Goal: Task Accomplishment & Management: Manage account settings

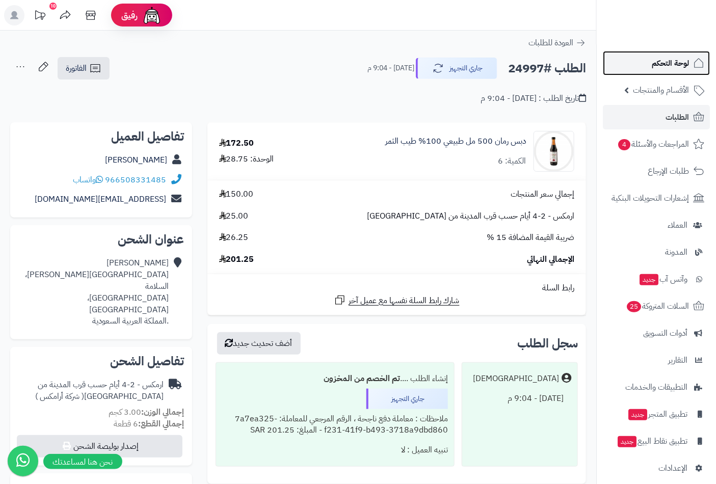
click at [656, 59] on span "لوحة التحكم" at bounding box center [670, 63] width 37 height 14
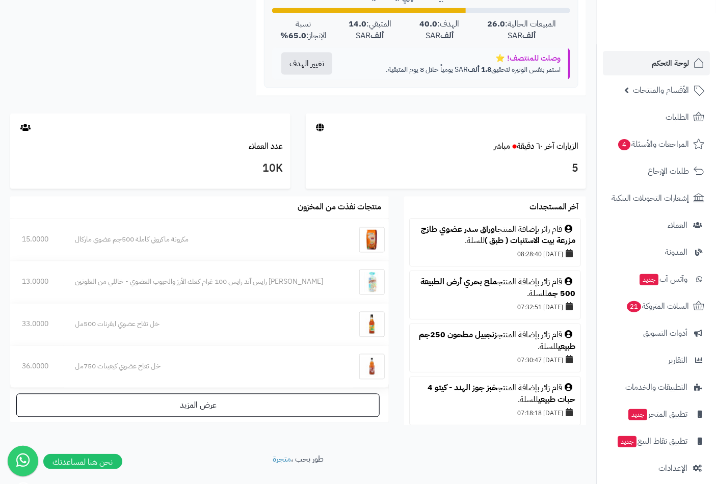
scroll to position [471, 0]
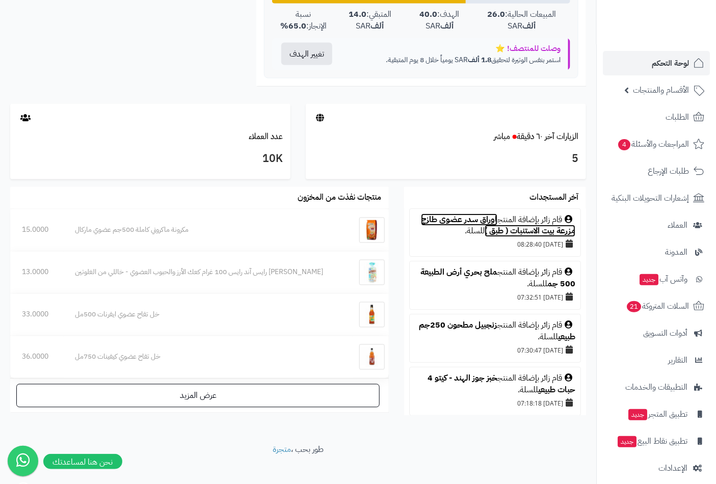
click at [477, 221] on link "اوراق سدر عضوي طازج مزرعة بيت الاستنبات ( طبق )" at bounding box center [498, 226] width 154 height 24
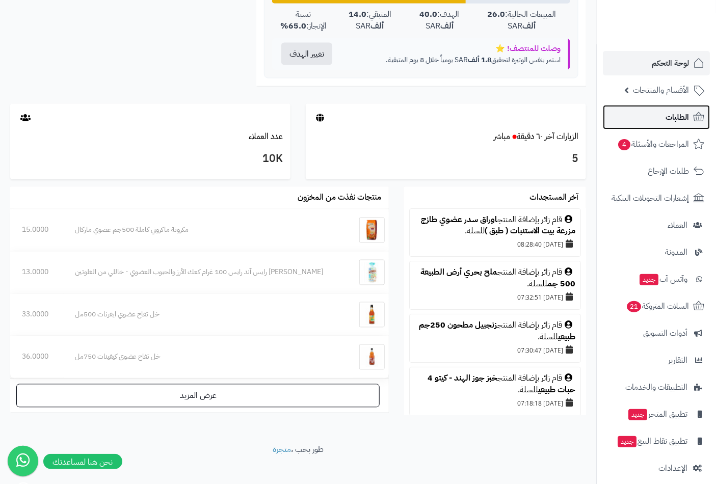
click at [668, 115] on span "الطلبات" at bounding box center [676, 117] width 23 height 14
click at [661, 118] on link "الطلبات" at bounding box center [656, 117] width 107 height 24
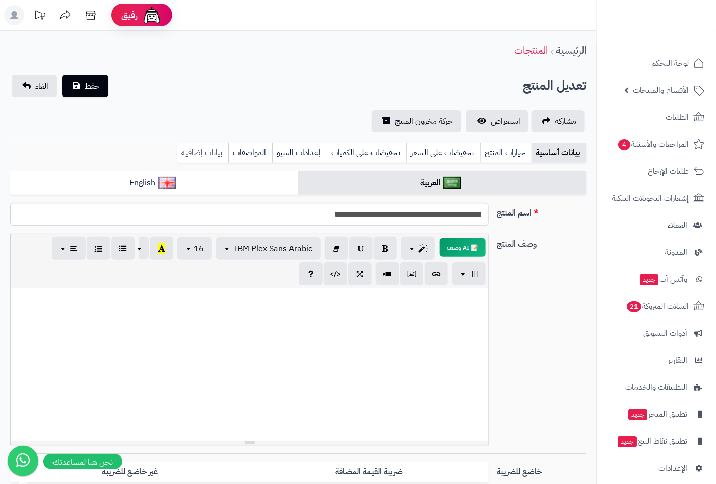
click at [205, 151] on link "بيانات إضافية" at bounding box center [202, 153] width 51 height 20
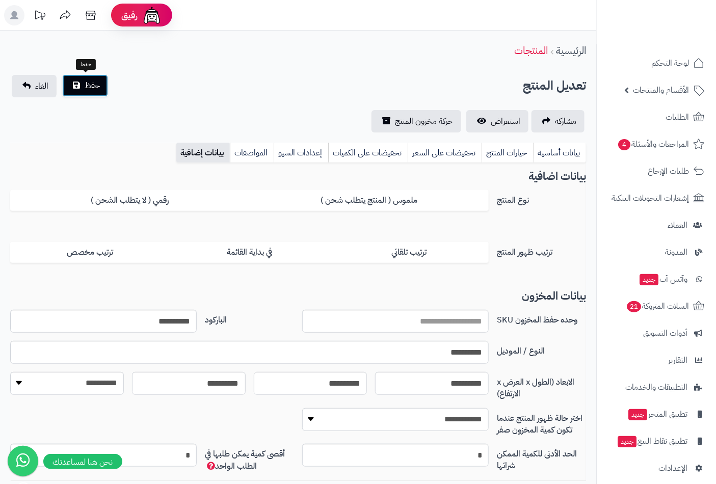
click at [86, 85] on span "حفظ" at bounding box center [92, 85] width 15 height 12
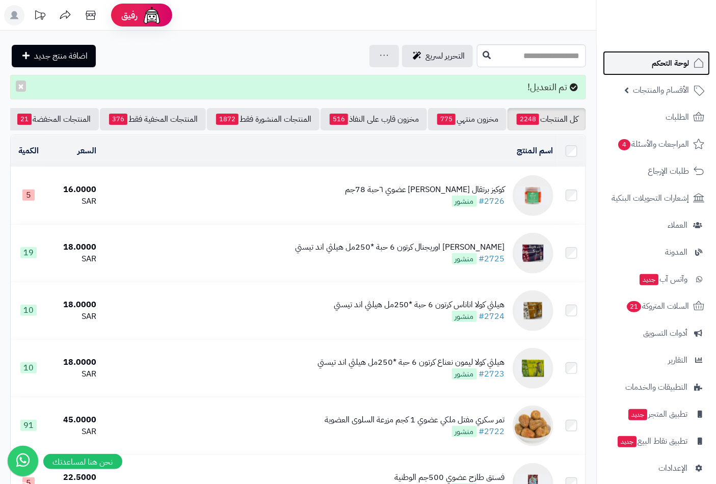
click at [673, 64] on span "لوحة التحكم" at bounding box center [670, 63] width 37 height 14
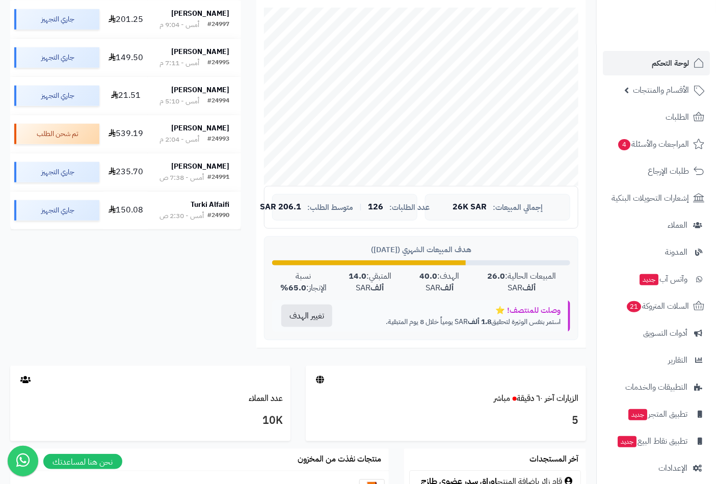
scroll to position [47, 0]
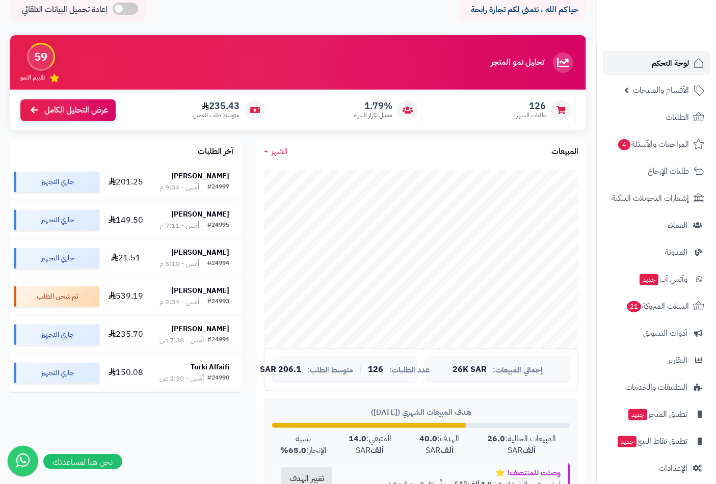
click at [685, 69] on span "لوحة التحكم" at bounding box center [670, 63] width 37 height 14
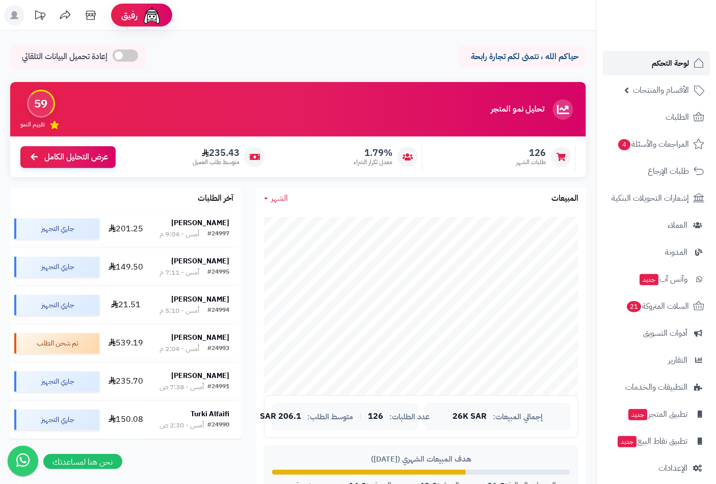
click at [675, 57] on span "لوحة التحكم" at bounding box center [670, 63] width 37 height 14
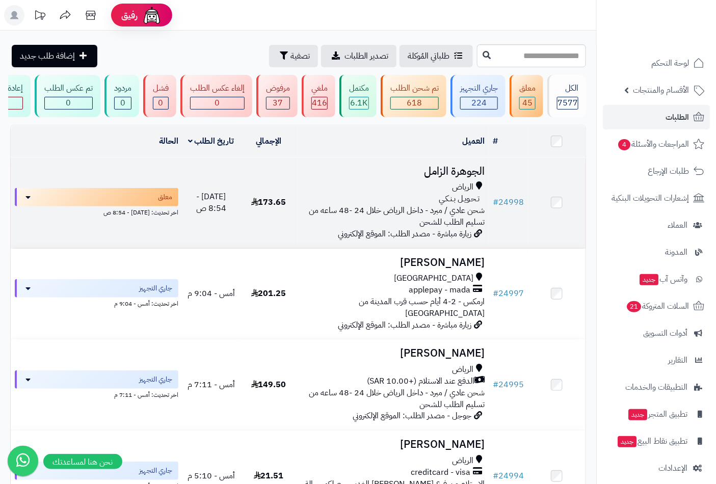
click at [442, 177] on h3 "الجوهرة الزامل" at bounding box center [393, 172] width 183 height 12
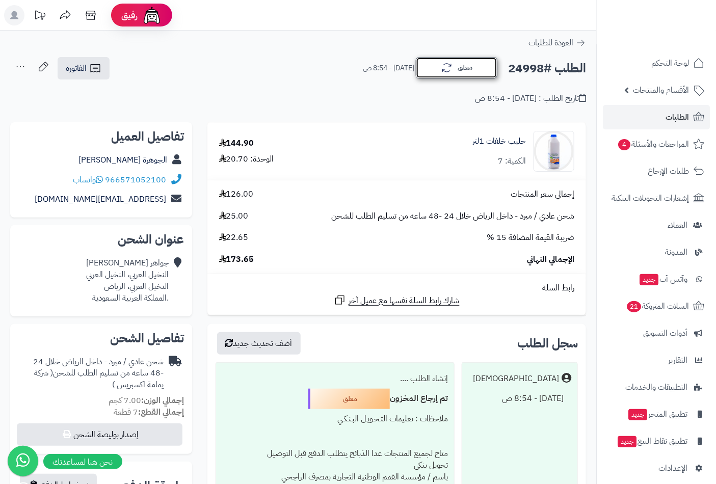
click at [456, 68] on button "معلق" at bounding box center [457, 67] width 82 height 21
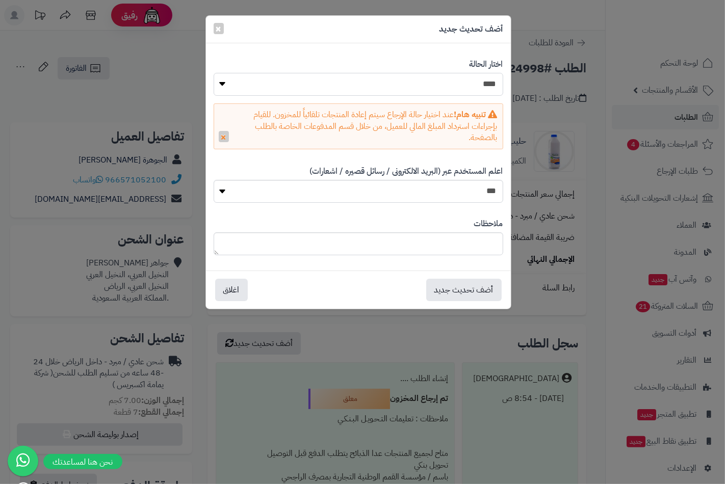
click at [479, 92] on select "**********" at bounding box center [357, 84] width 289 height 23
select select "*"
click at [213, 73] on select "**********" at bounding box center [357, 84] width 289 height 23
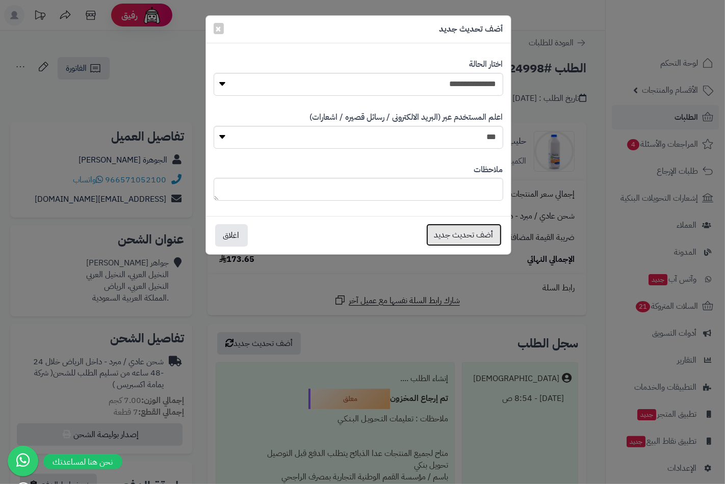
click at [479, 232] on button "أضف تحديث جديد" at bounding box center [463, 235] width 75 height 22
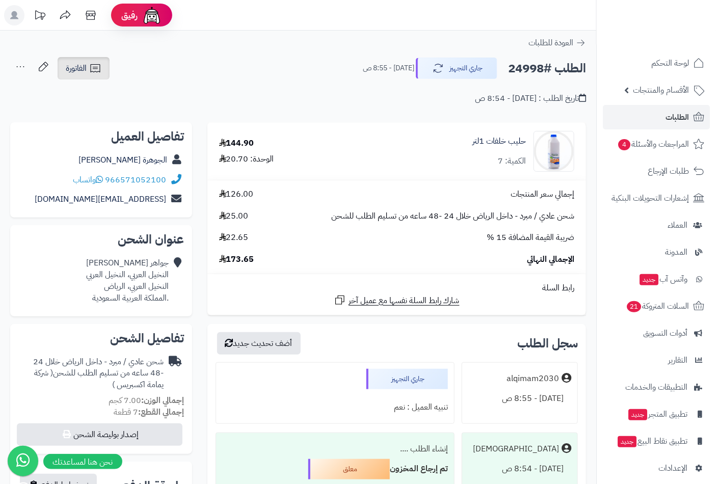
click at [77, 70] on span "الفاتورة" at bounding box center [76, 68] width 21 height 12
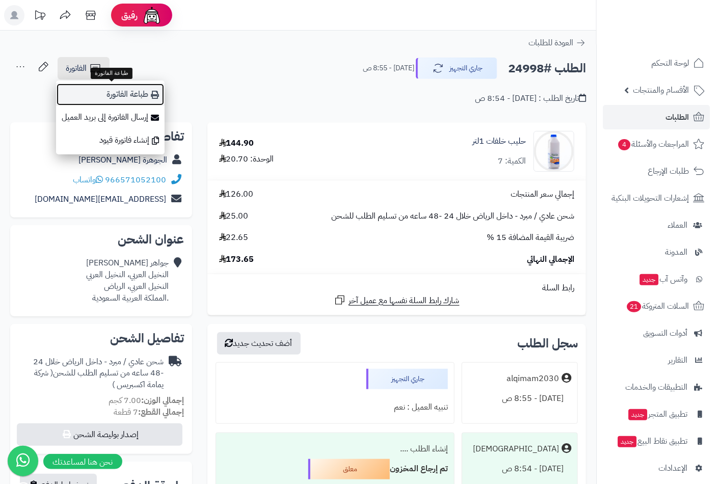
click at [143, 95] on link "طباعة الفاتورة" at bounding box center [110, 94] width 109 height 23
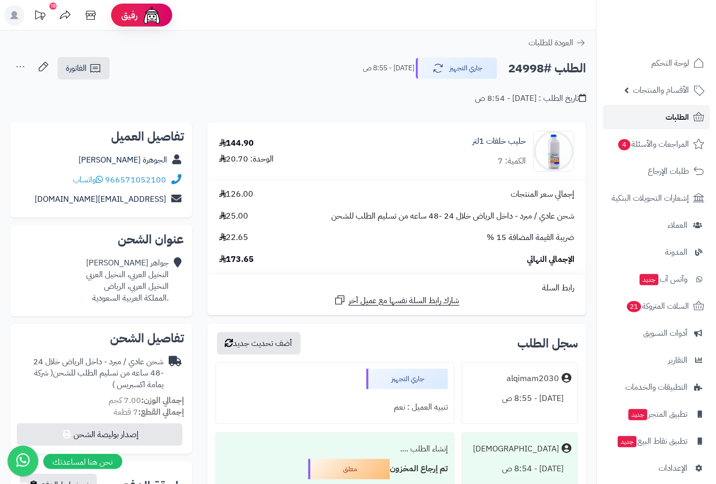
click at [679, 116] on span "الطلبات" at bounding box center [676, 117] width 23 height 14
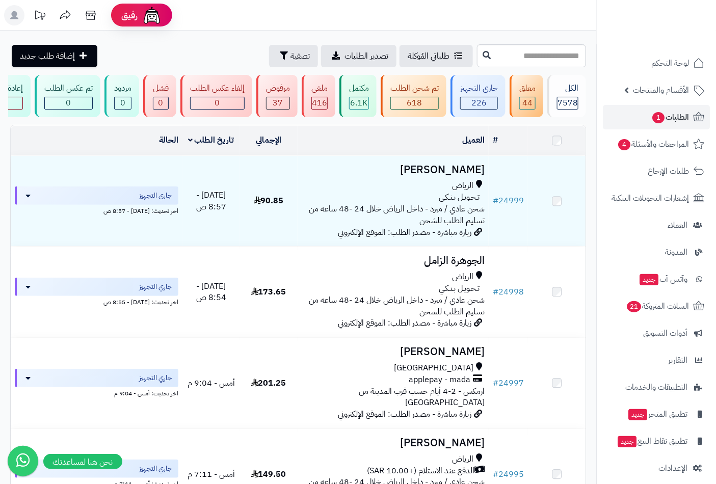
click at [440, 176] on h3 "حسين العبدالوهاب" at bounding box center [393, 170] width 183 height 12
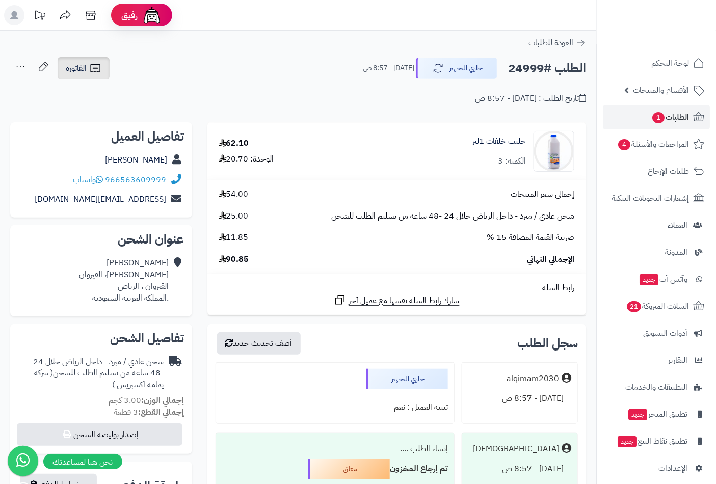
click at [73, 75] on link "الفاتورة" at bounding box center [84, 68] width 52 height 22
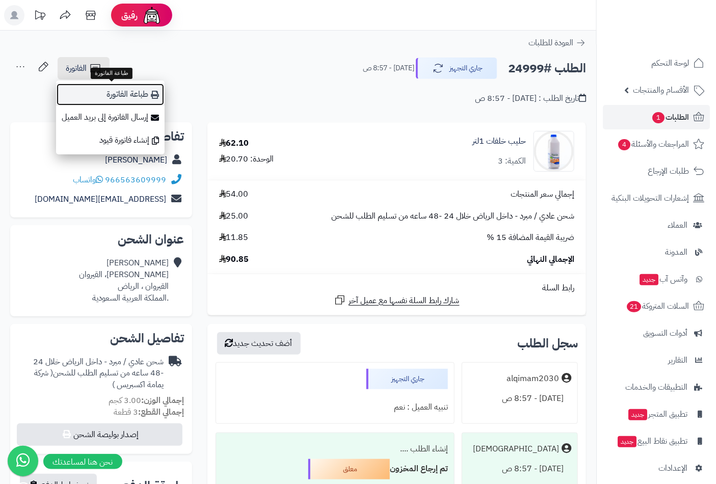
click at [111, 92] on link "طباعة الفاتورة" at bounding box center [110, 94] width 109 height 23
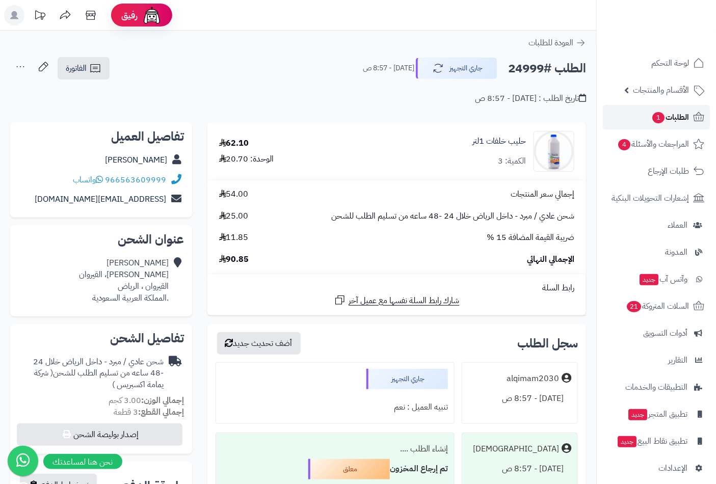
click at [666, 116] on span "الطلبات 1" at bounding box center [670, 117] width 38 height 14
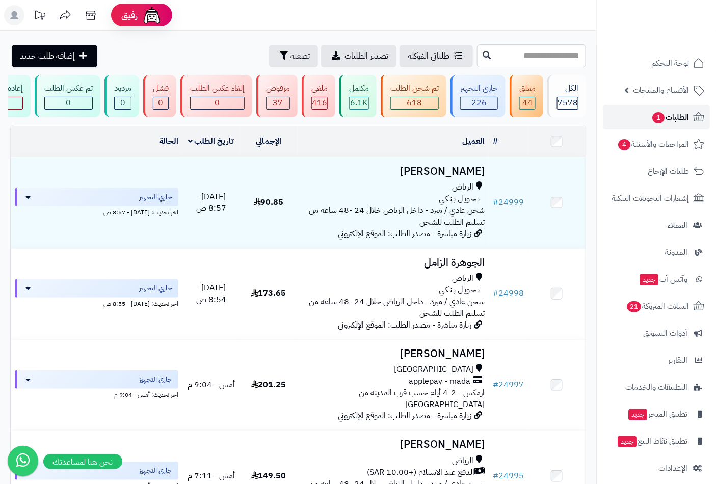
click at [674, 118] on span "الطلبات 1" at bounding box center [670, 117] width 38 height 14
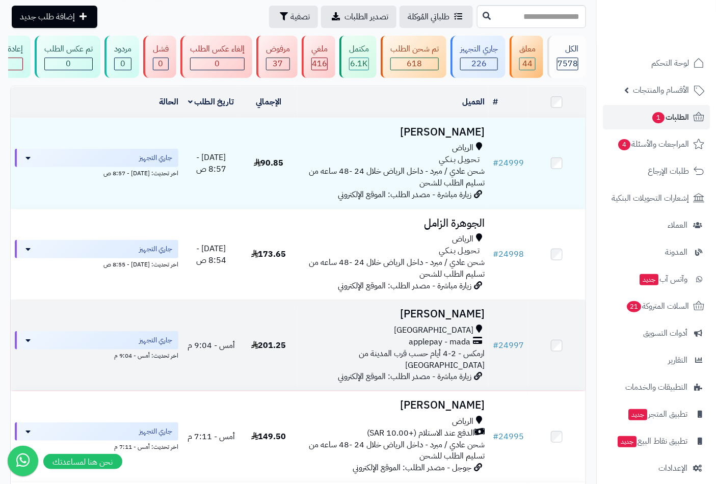
scroll to position [94, 0]
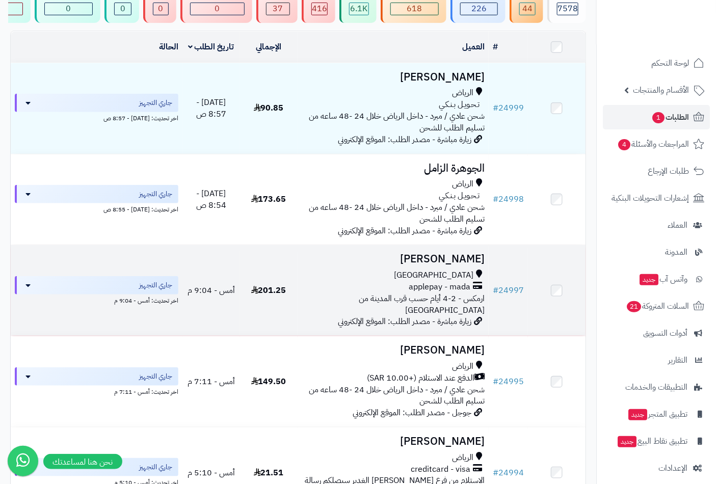
click at [464, 265] on h3 "[PERSON_NAME]" at bounding box center [393, 259] width 183 height 12
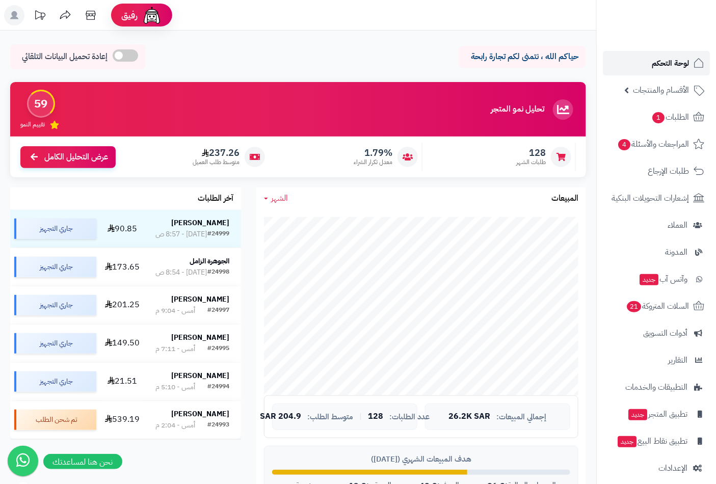
click at [656, 62] on span "لوحة التحكم" at bounding box center [670, 63] width 37 height 14
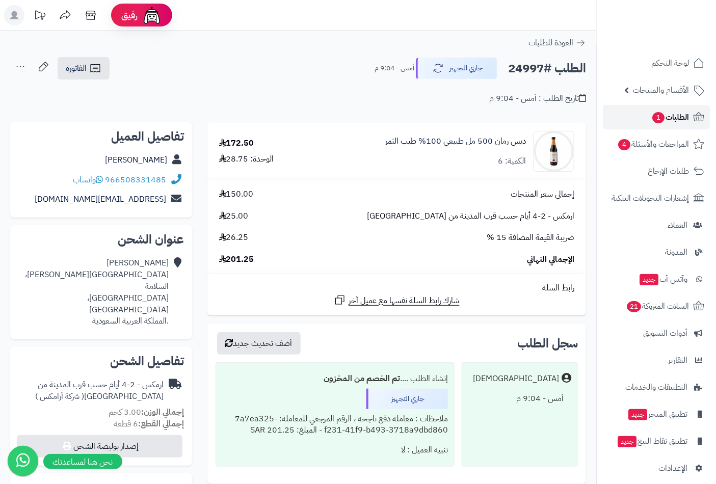
click at [675, 115] on span "الطلبات 1" at bounding box center [670, 117] width 38 height 14
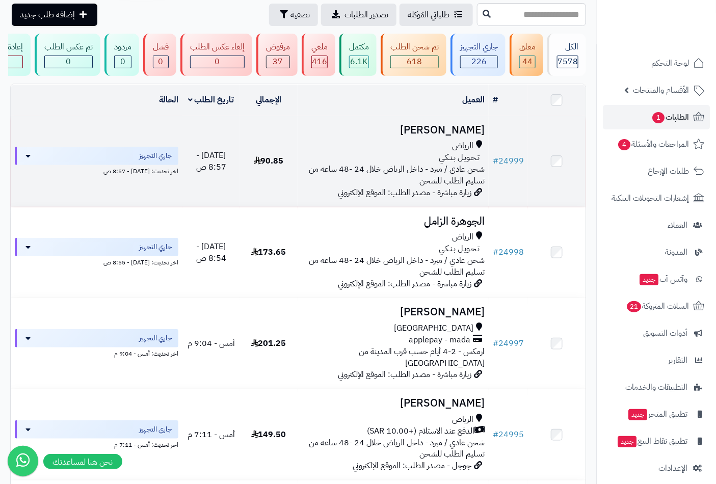
scroll to position [94, 0]
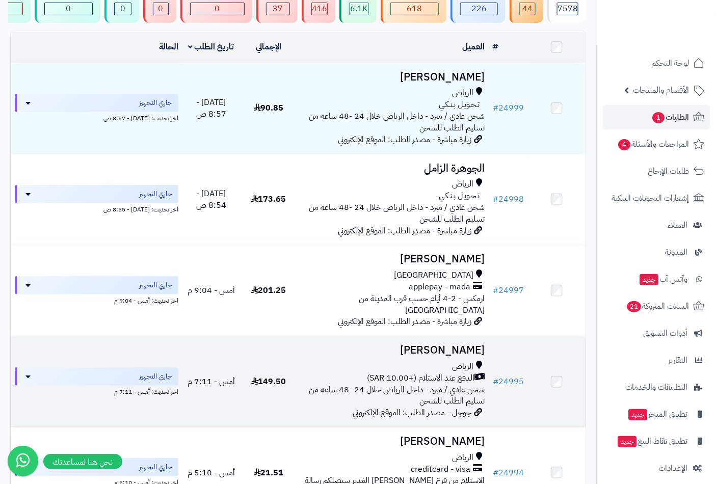
click at [455, 350] on h3 "[PERSON_NAME]" at bounding box center [393, 350] width 183 height 12
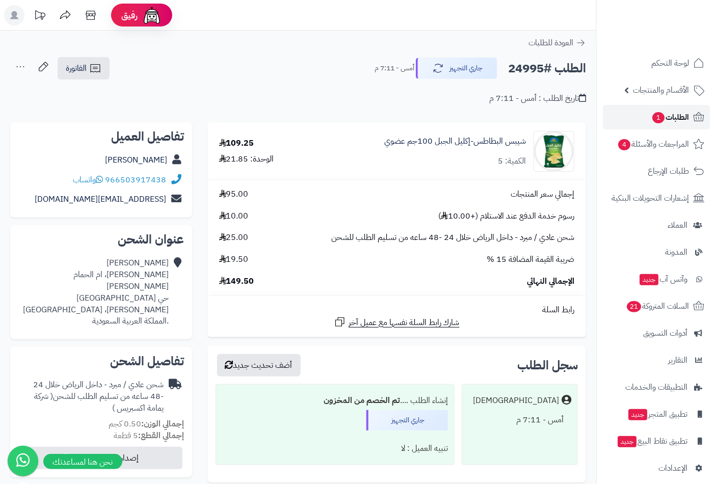
click at [671, 119] on span "الطلبات 1" at bounding box center [670, 117] width 38 height 14
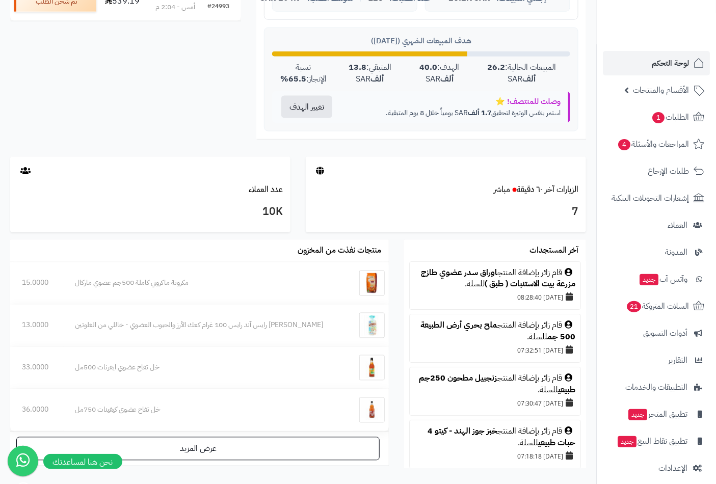
scroll to position [424, 0]
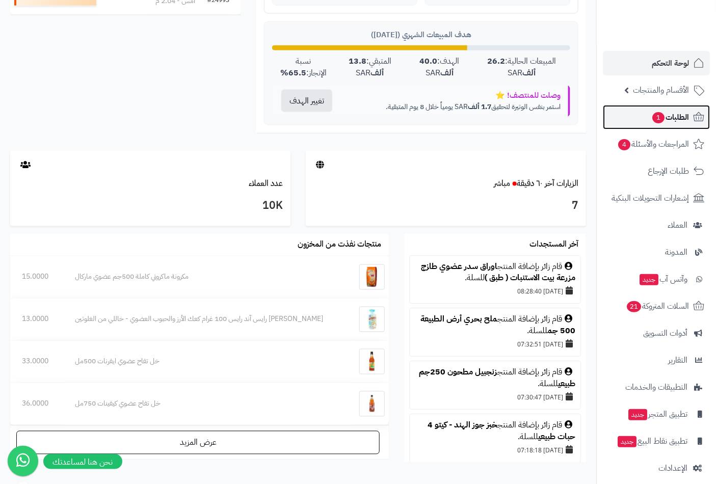
click at [672, 118] on span "الطلبات 1" at bounding box center [670, 117] width 38 height 14
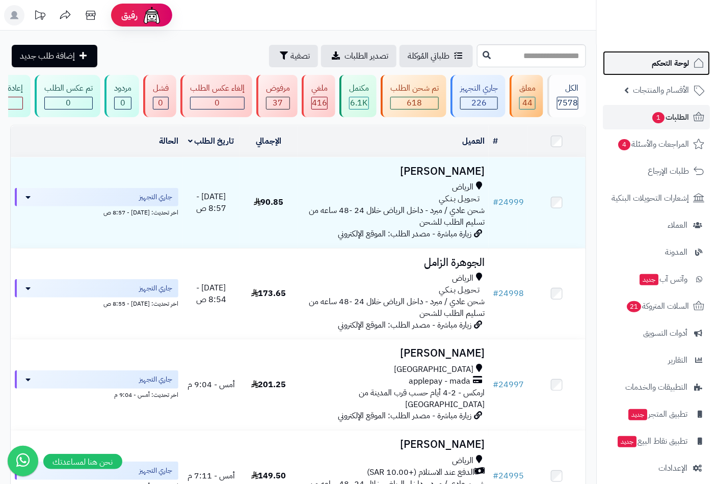
click at [678, 65] on span "لوحة التحكم" at bounding box center [670, 63] width 37 height 14
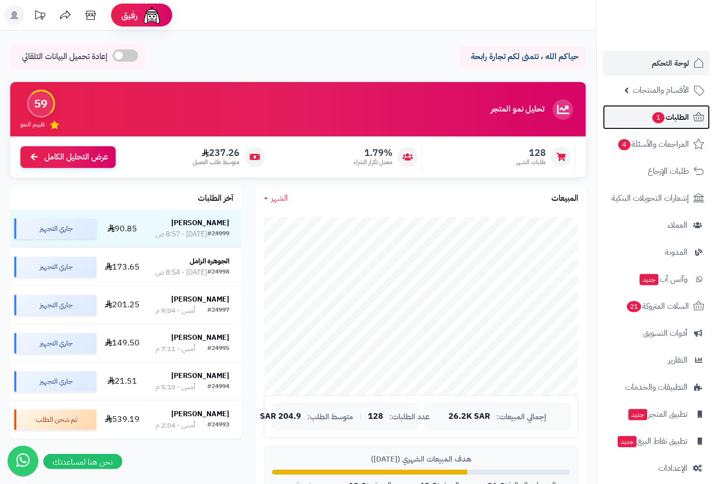
click at [671, 114] on span "الطلبات 1" at bounding box center [670, 117] width 38 height 14
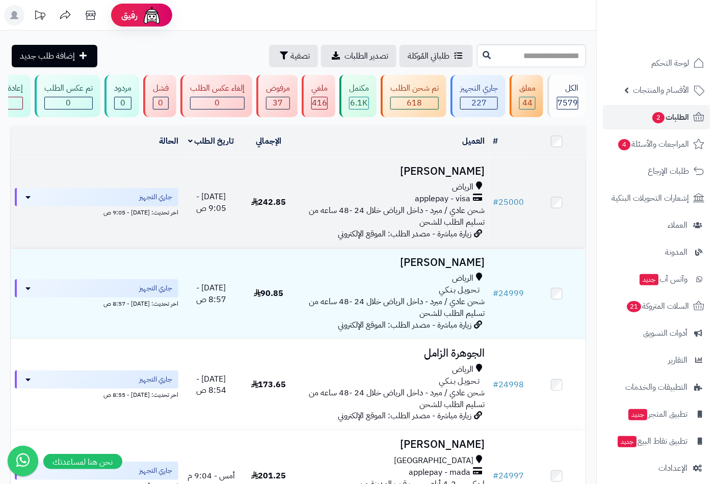
click at [436, 171] on h3 "محمد عبدالكريم" at bounding box center [393, 172] width 183 height 12
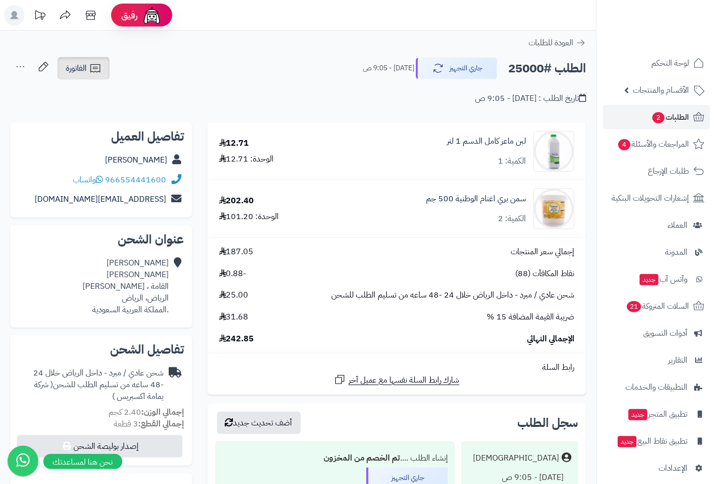
click at [84, 65] on span "الفاتورة" at bounding box center [76, 68] width 21 height 12
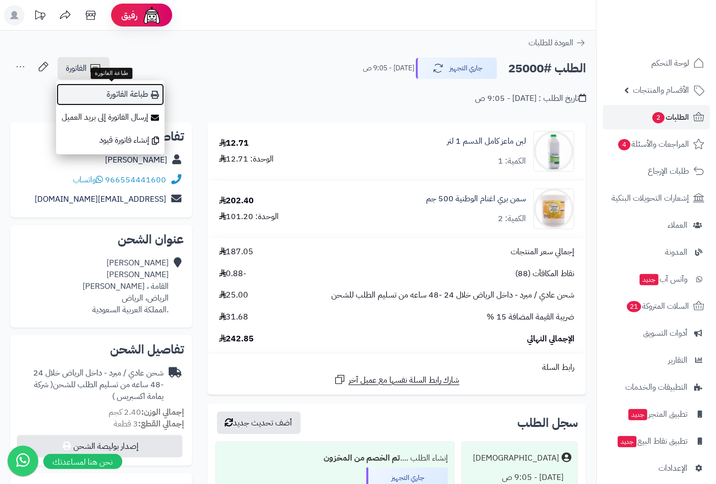
click at [106, 98] on link "طباعة الفاتورة" at bounding box center [110, 94] width 109 height 23
